Goal: Information Seeking & Learning: Learn about a topic

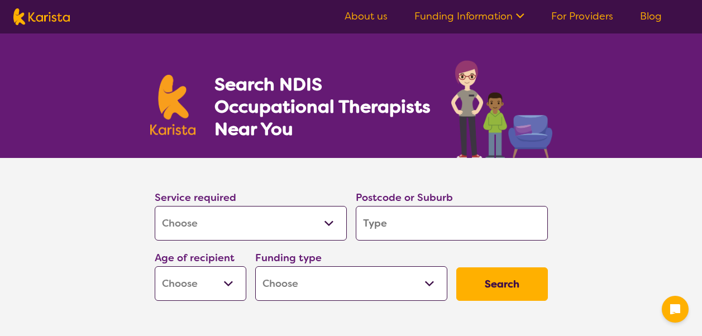
select select "[MEDICAL_DATA]"
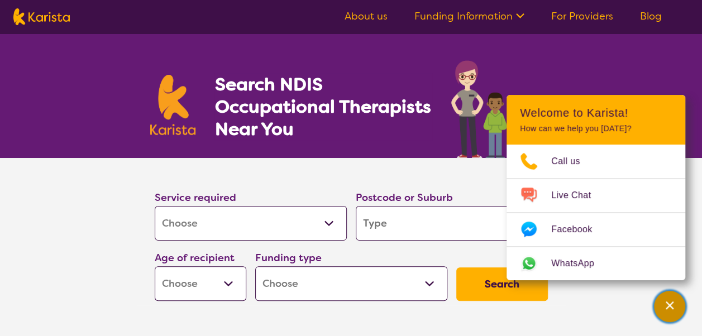
click at [671, 311] on div "Channel Menu" at bounding box center [669, 306] width 22 height 25
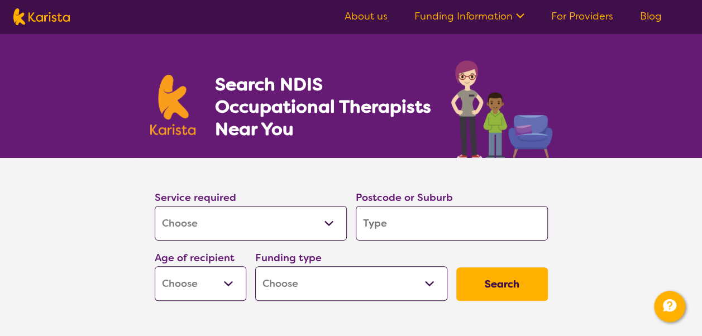
click at [384, 220] on input "search" at bounding box center [452, 223] width 192 height 35
type input "3"
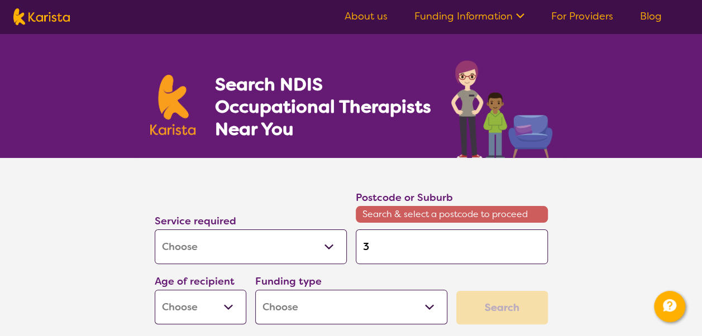
type input "36"
type input "363"
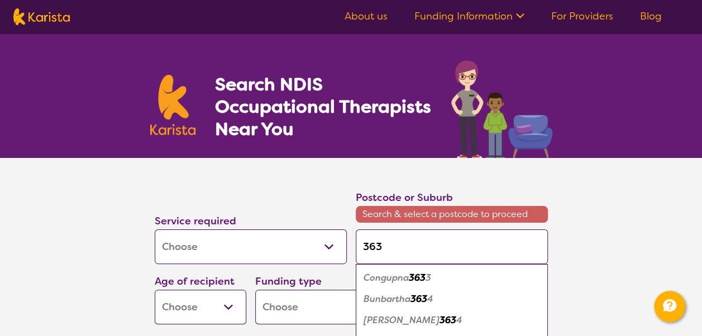
type input "3630"
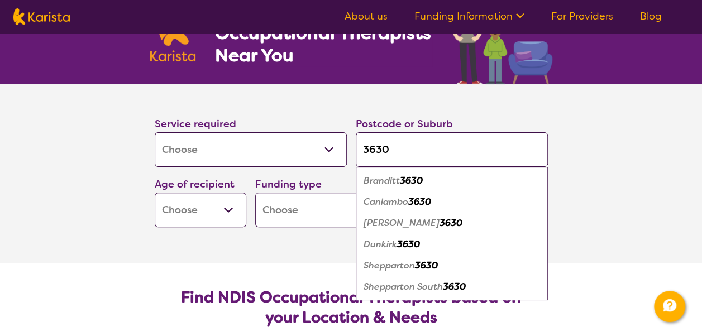
scroll to position [79, 0]
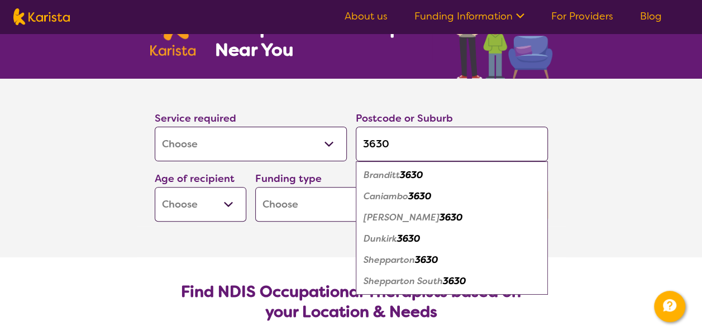
type input "3630"
click at [394, 260] on em "Shepparton" at bounding box center [388, 260] width 51 height 12
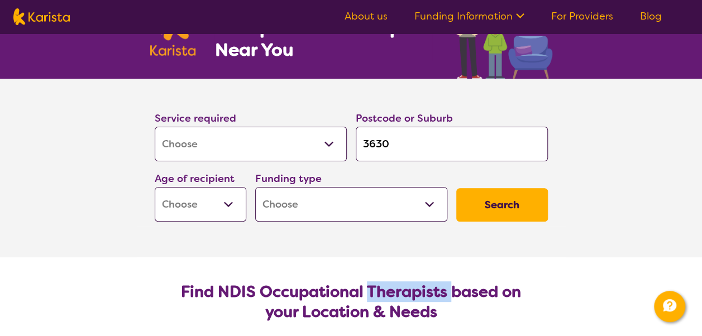
click at [394, 260] on section "Find NDIS Occupational Therapists based on your Location & Needs Karista provid…" at bounding box center [351, 334] width 429 height 155
click at [231, 203] on select "Early Childhood - 0 to 9 Child - 10 to 11 Adolescent - 12 to 17 Adult - 18 to 6…" at bounding box center [201, 204] width 92 height 35
select select "CH"
click at [155, 187] on select "Early Childhood - 0 to 9 Child - 10 to 11 Adolescent - 12 to 17 Adult - 18 to 6…" at bounding box center [201, 204] width 92 height 35
select select "CH"
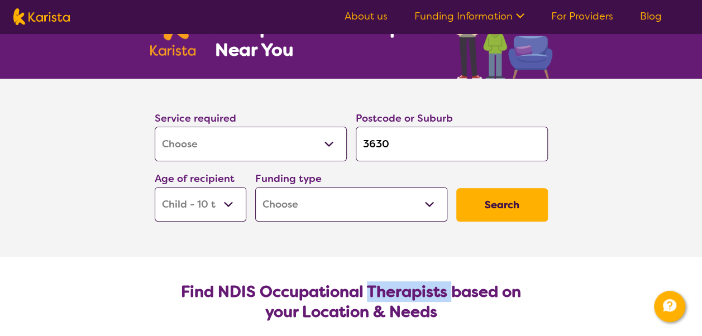
click at [429, 206] on select "Home Care Package (HCP) National Disability Insurance Scheme (NDIS) I don't know" at bounding box center [351, 204] width 192 height 35
select select "i-don-t-know"
click at [255, 187] on select "Home Care Package (HCP) National Disability Insurance Scheme (NDIS) I don't know" at bounding box center [351, 204] width 192 height 35
select select "i-don-t-know"
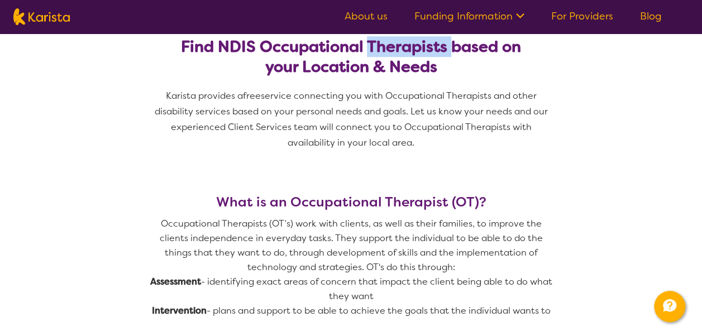
scroll to position [0, 0]
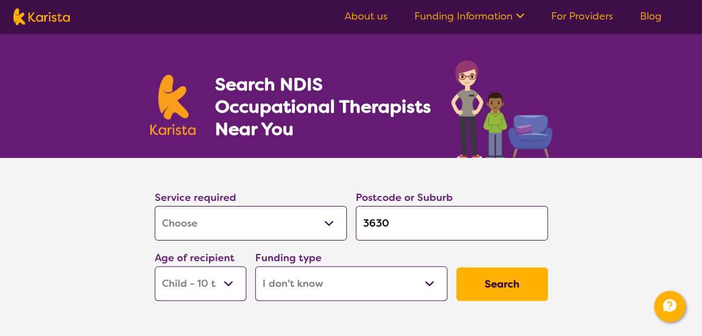
click at [475, 276] on button "Search" at bounding box center [502, 283] width 92 height 33
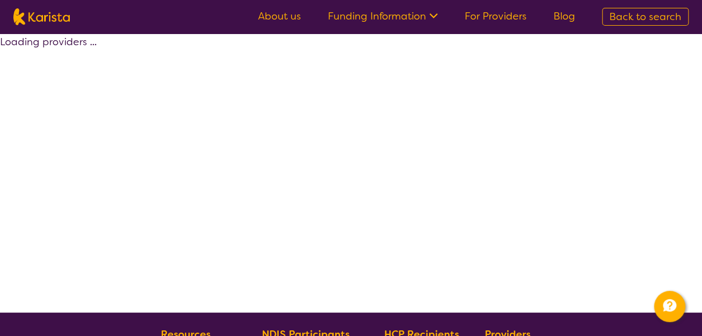
select select "[MEDICAL_DATA]"
select select "CH"
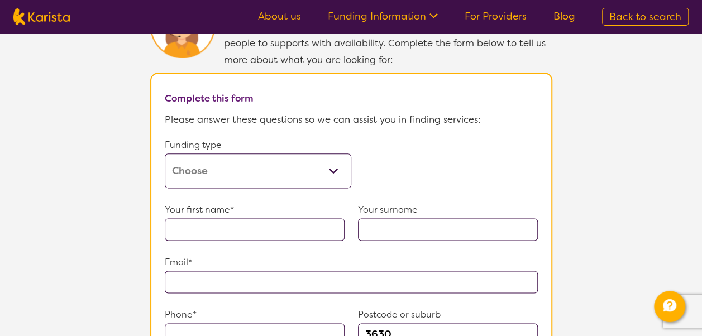
scroll to position [639, 0]
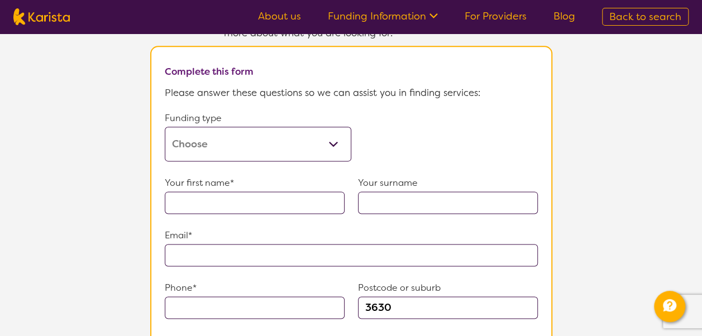
click at [329, 132] on select "Home Care Package (HCP) Home Care Package - Level 1 Home Care Package - Level 2…" at bounding box center [258, 144] width 186 height 35
select select "self-funded"
click at [165, 127] on select "Home Care Package (HCP) Home Care Package - Level 1 Home Care Package - Level 2…" at bounding box center [258, 144] width 186 height 35
